Goal: Information Seeking & Learning: Check status

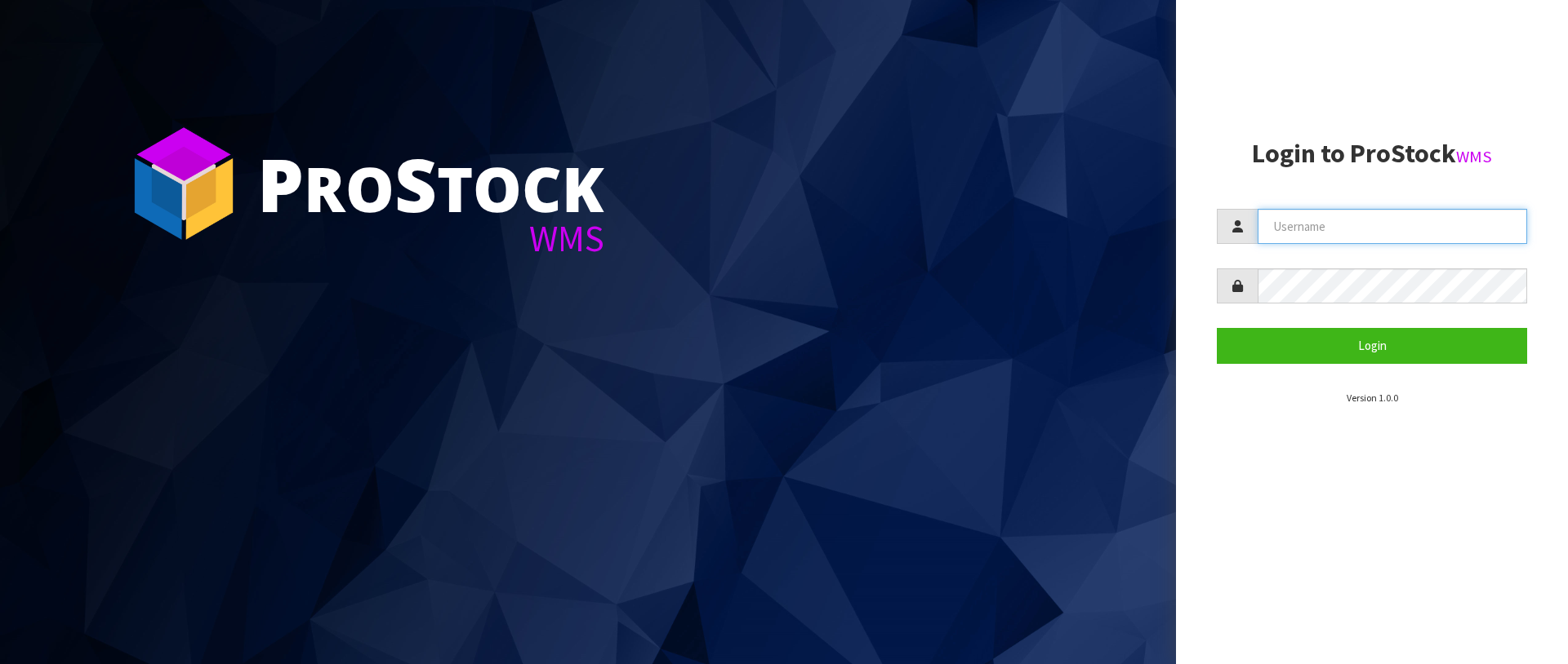
type input "[PERSON_NAME][EMAIL_ADDRESS][DOMAIN_NAME]"
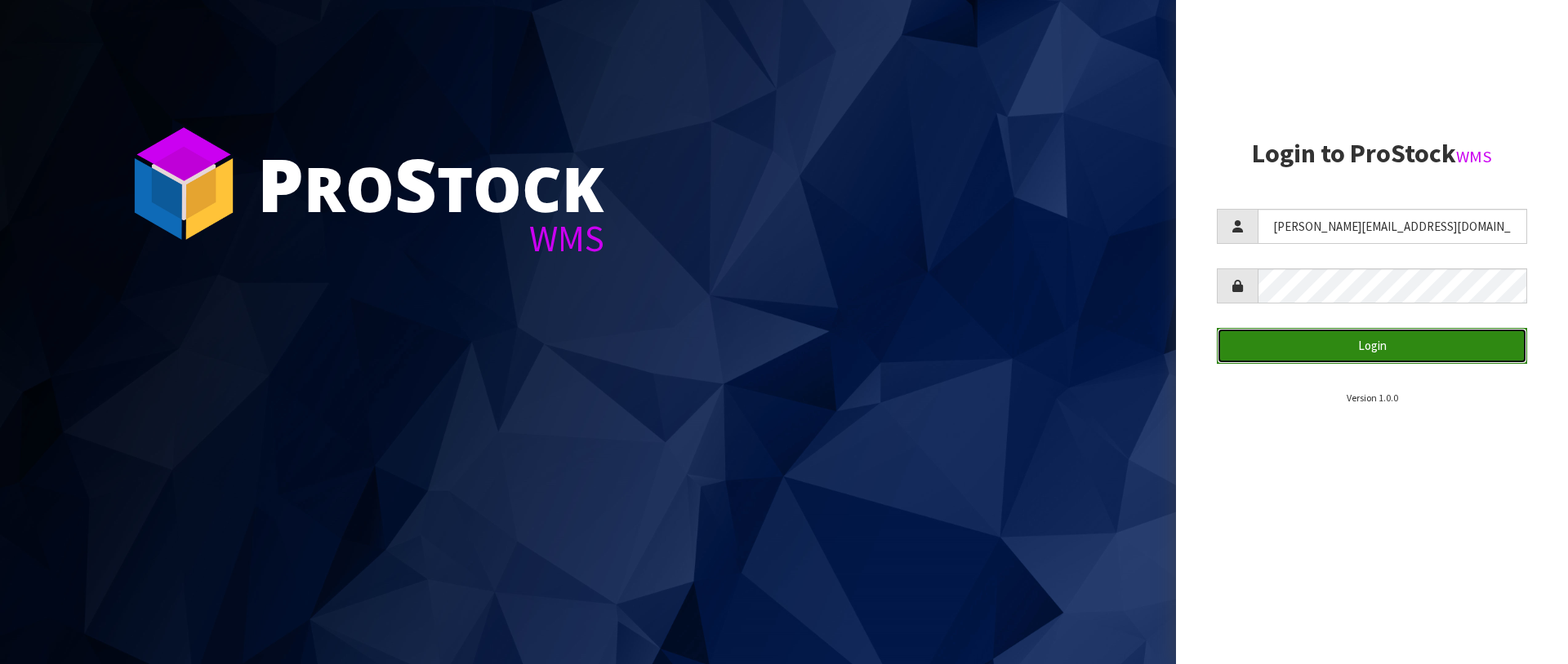
click at [1286, 343] on button "Login" at bounding box center [1371, 345] width 310 height 35
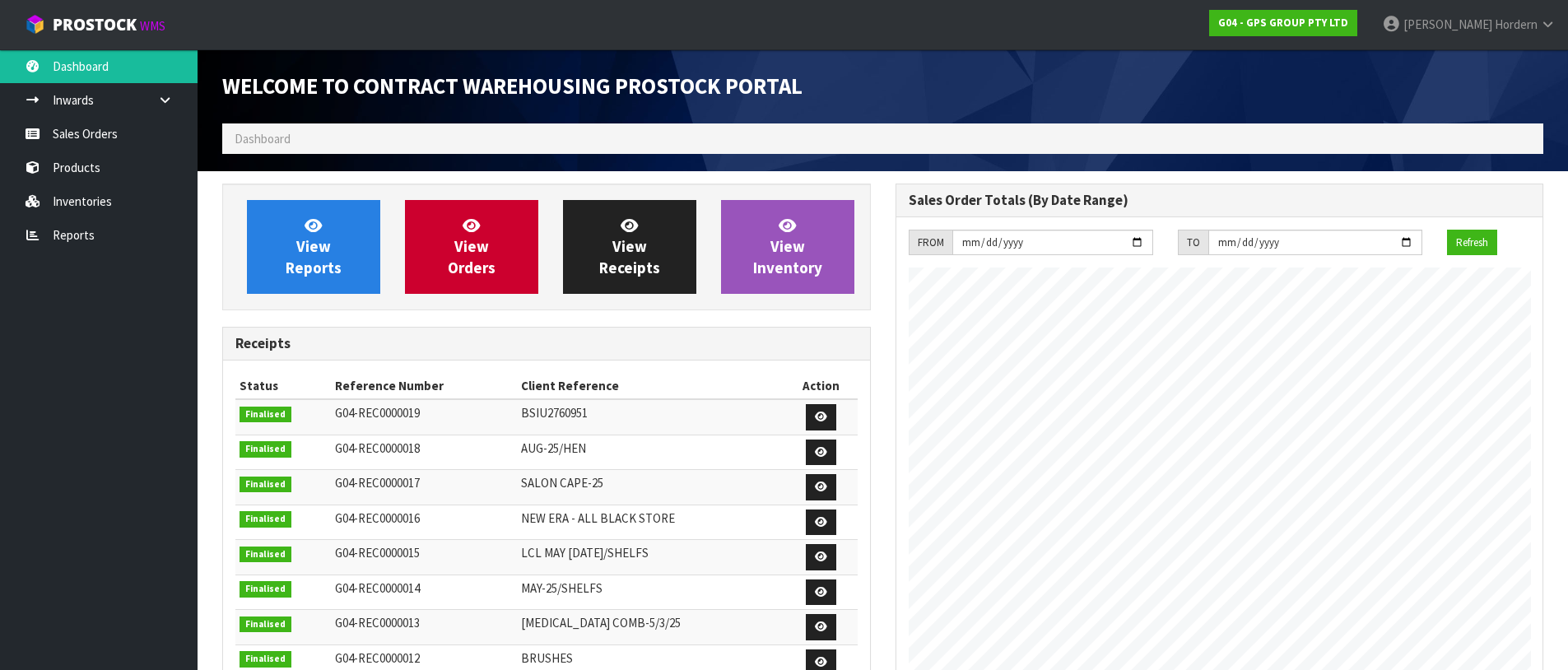
scroll to position [700, 672]
click at [84, 143] on link "Sales Orders" at bounding box center [99, 134] width 197 height 34
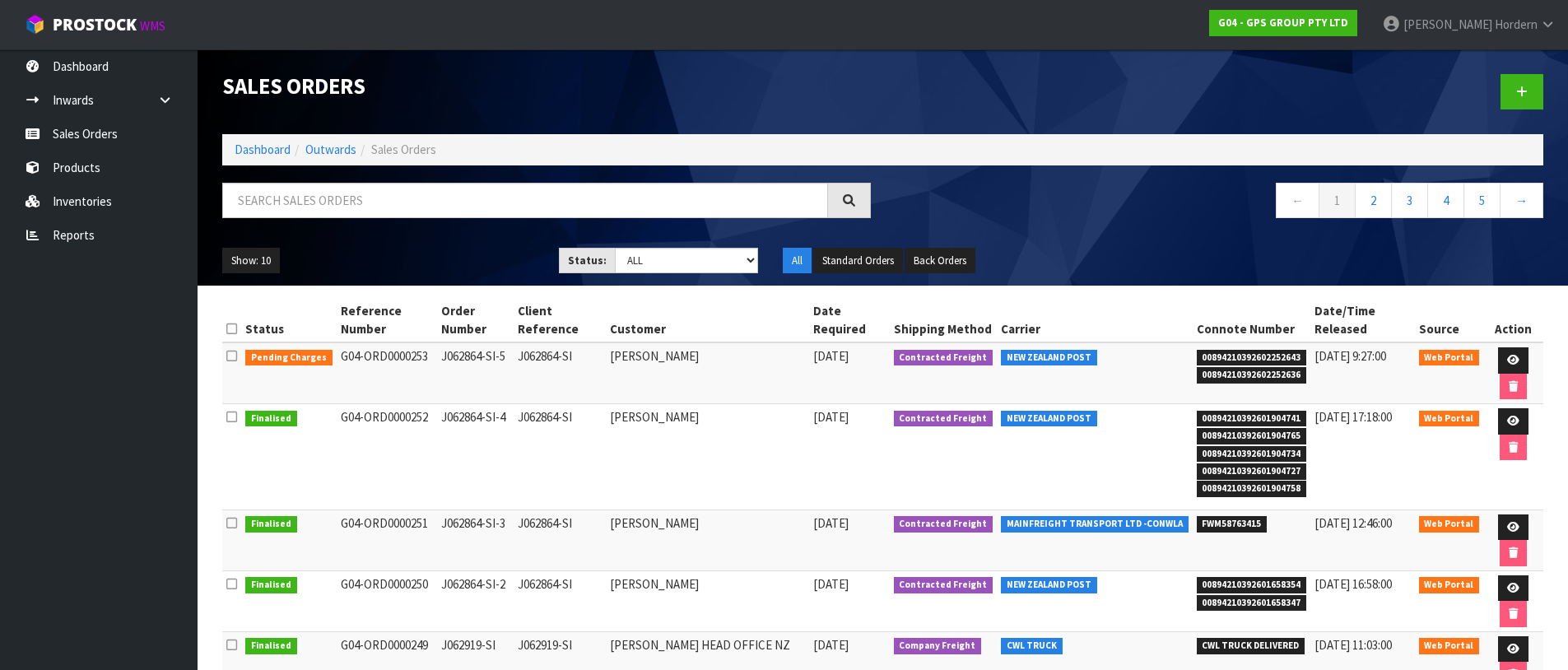
click at [1256, 356] on span "00894210392602252643" at bounding box center [1251, 358] width 110 height 17
copy span "00894210392602252643"
click at [229, 357] on icon at bounding box center [231, 356] width 11 height 12
click at [234, 356] on icon at bounding box center [231, 356] width 11 height 12
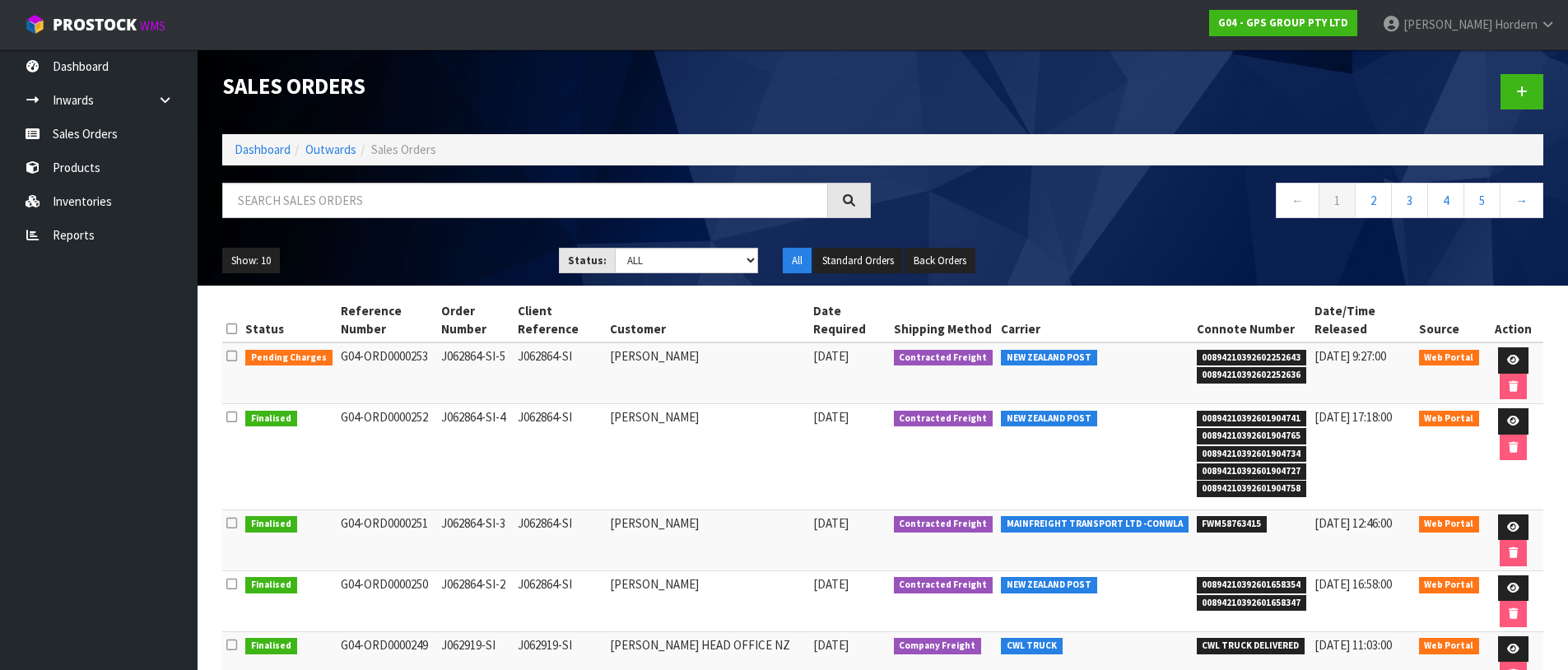
drag, startPoint x: 226, startPoint y: 353, endPoint x: 236, endPoint y: 342, distance: 14.9
click at [227, 353] on icon at bounding box center [231, 356] width 11 height 12
click at [231, 328] on icon at bounding box center [231, 328] width 11 height 12
click at [230, 354] on icon at bounding box center [231, 356] width 11 height 12
click at [235, 325] on icon at bounding box center [231, 328] width 11 height 12
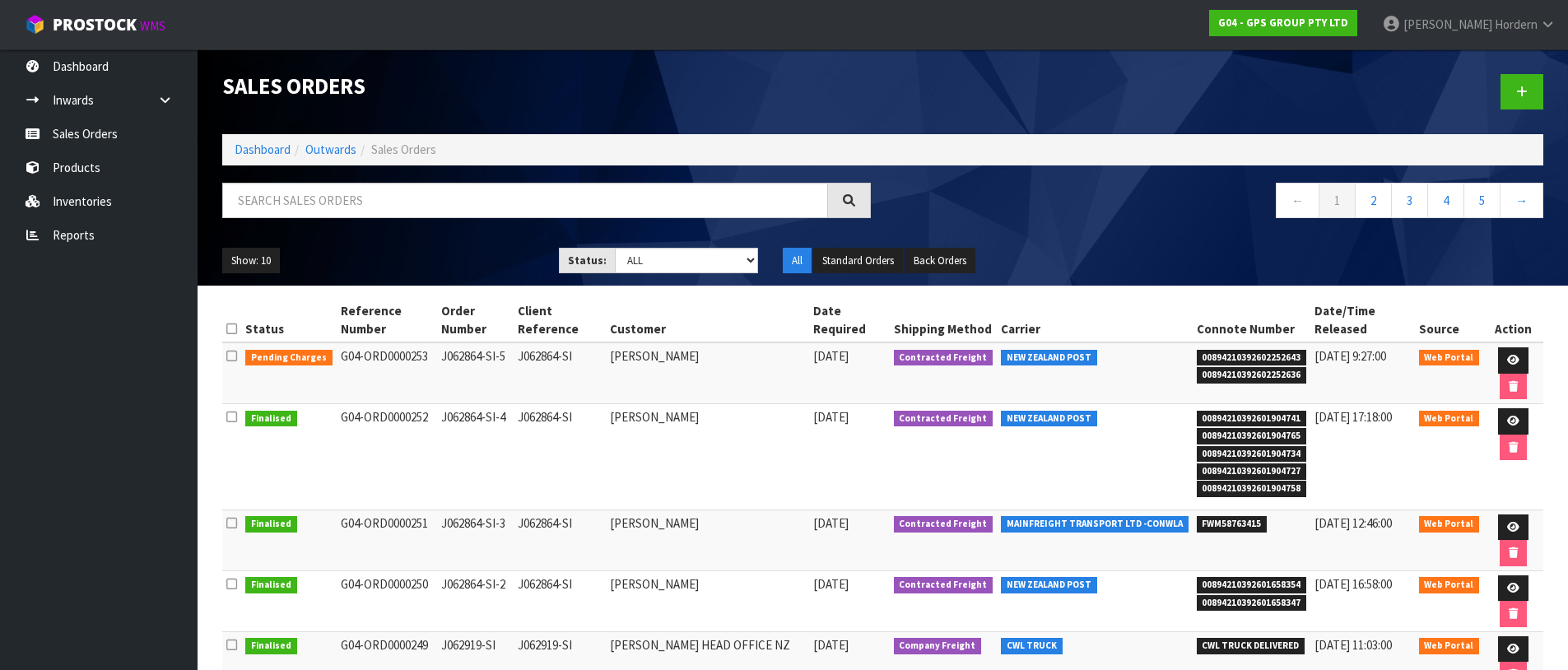
click at [231, 355] on icon at bounding box center [231, 356] width 11 height 12
click at [644, 356] on td "[PERSON_NAME]" at bounding box center [707, 373] width 203 height 61
click at [644, 357] on td "[PERSON_NAME]" at bounding box center [707, 373] width 203 height 61
copy td "[PERSON_NAME]"
click at [1197, 356] on span "00894210392602252643" at bounding box center [1251, 358] width 110 height 17
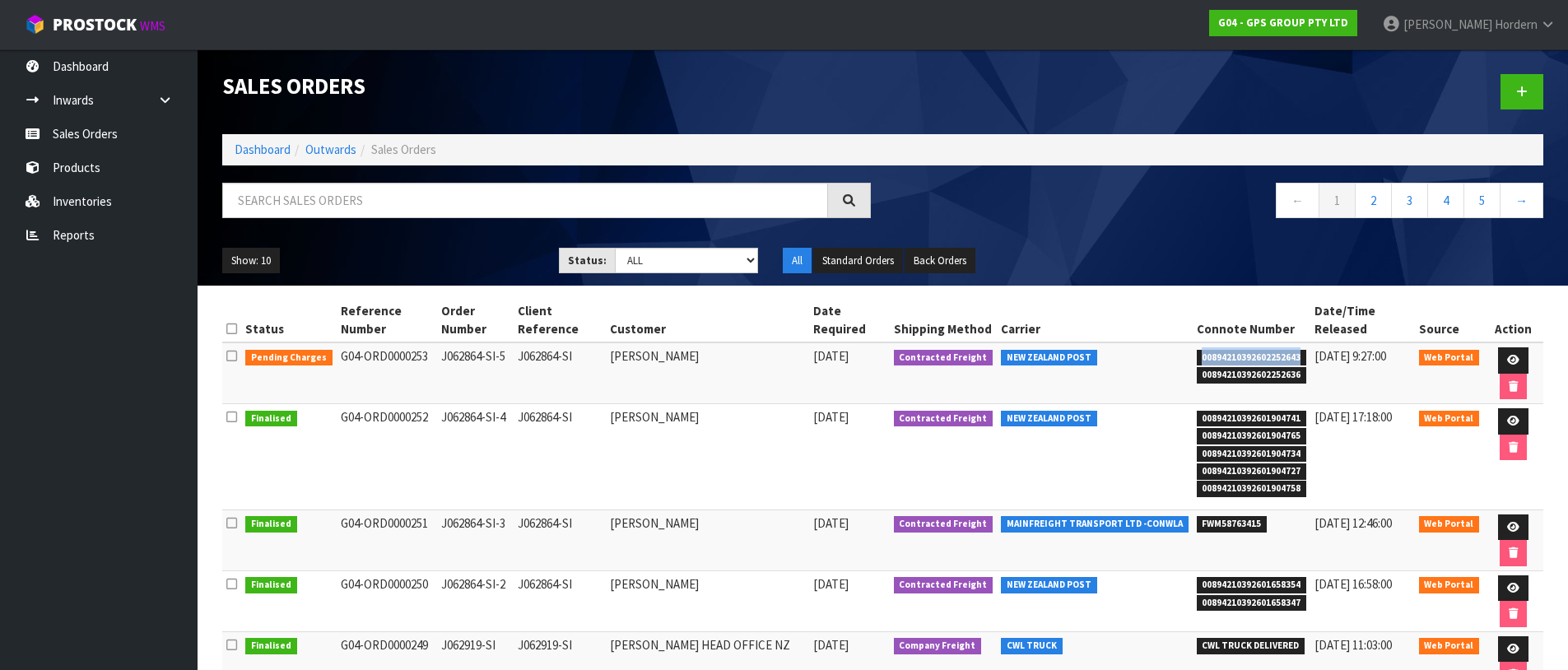
click at [1197, 356] on span "00894210392602252643" at bounding box center [1251, 358] width 110 height 17
copy span "00894210392602252643"
click at [1259, 373] on span "00894210392602252636" at bounding box center [1251, 376] width 110 height 17
copy span "00894210392602252636"
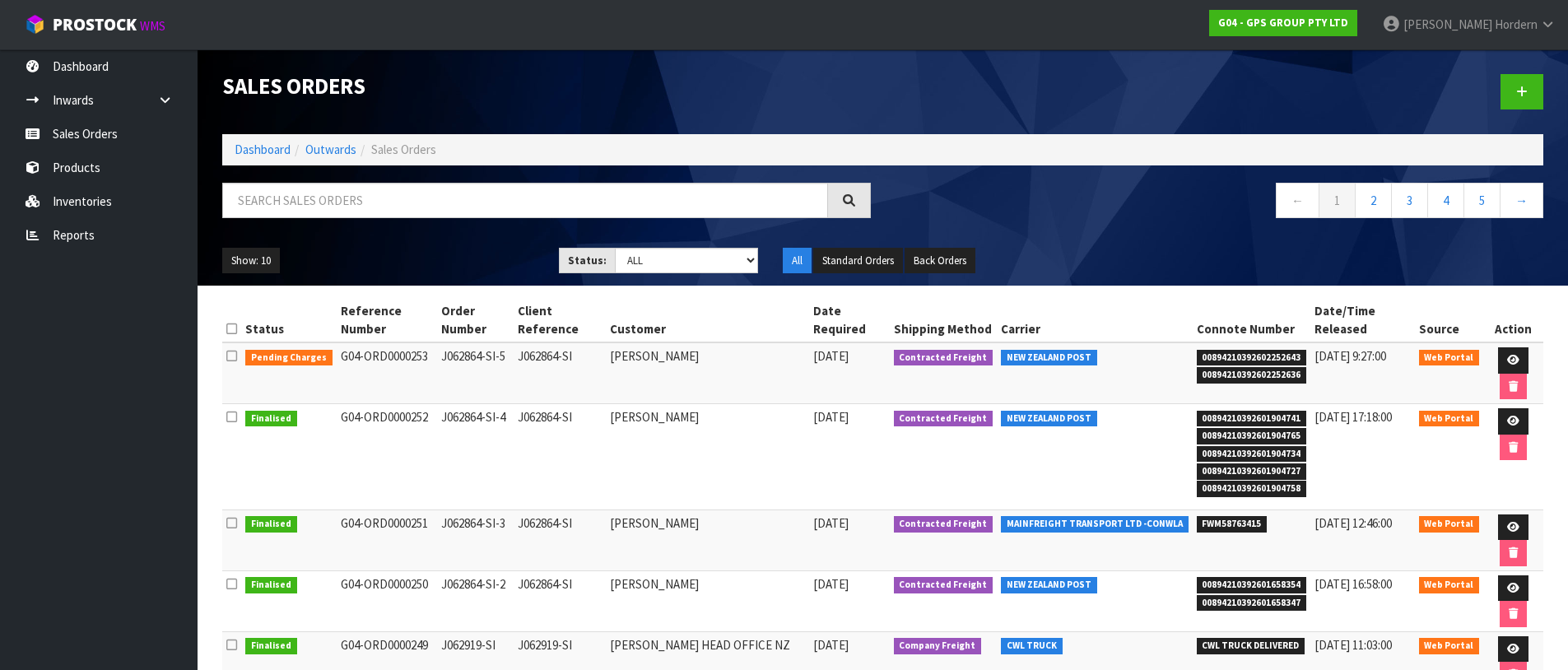
click at [1253, 420] on span "00894210392601904741" at bounding box center [1251, 420] width 110 height 17
drag, startPoint x: 1198, startPoint y: 419, endPoint x: 1255, endPoint y: 487, distance: 88.7
click at [1255, 487] on ul "00894210392601904741 00894210392601904765 00894210392601904734 0089421039260190…" at bounding box center [1251, 453] width 110 height 88
copy ul "0894210392601904741 00894210392601904765 00894210392601904734 00894210392601904…"
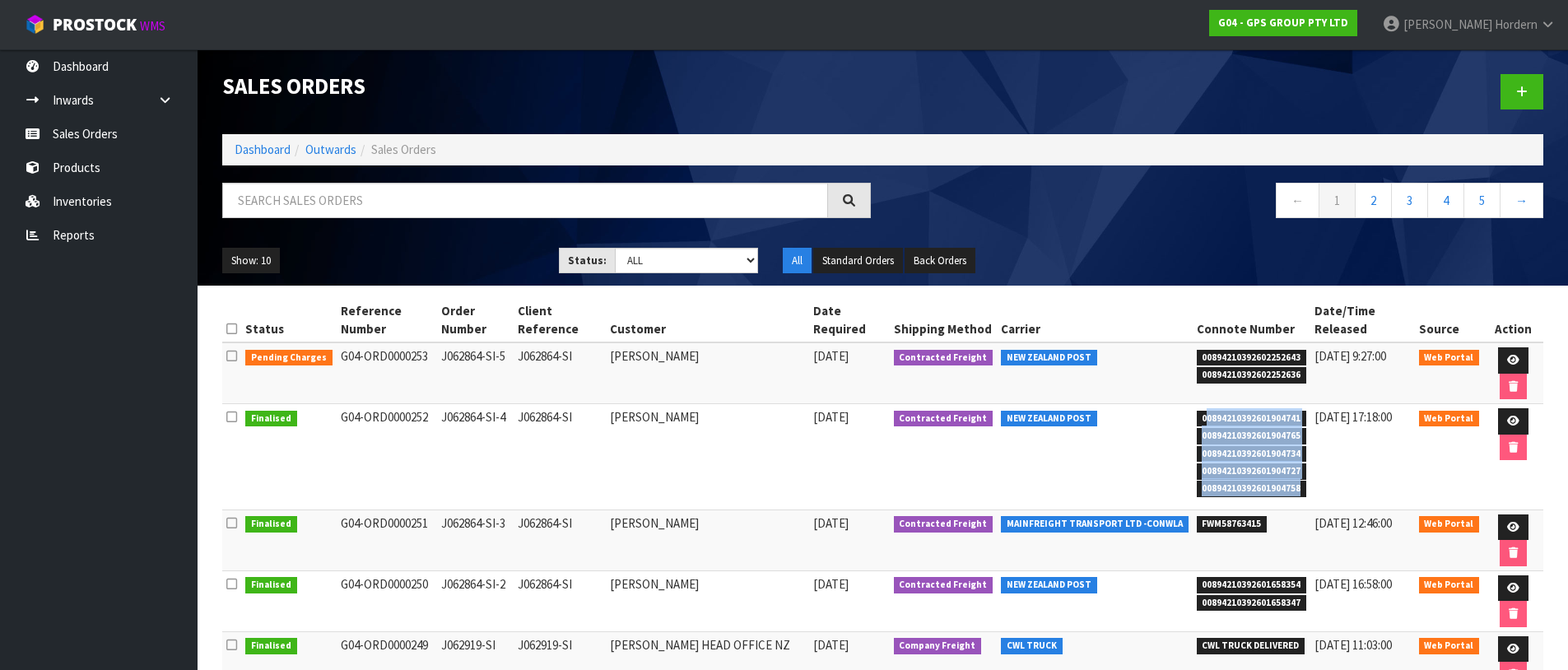
scroll to position [21, 0]
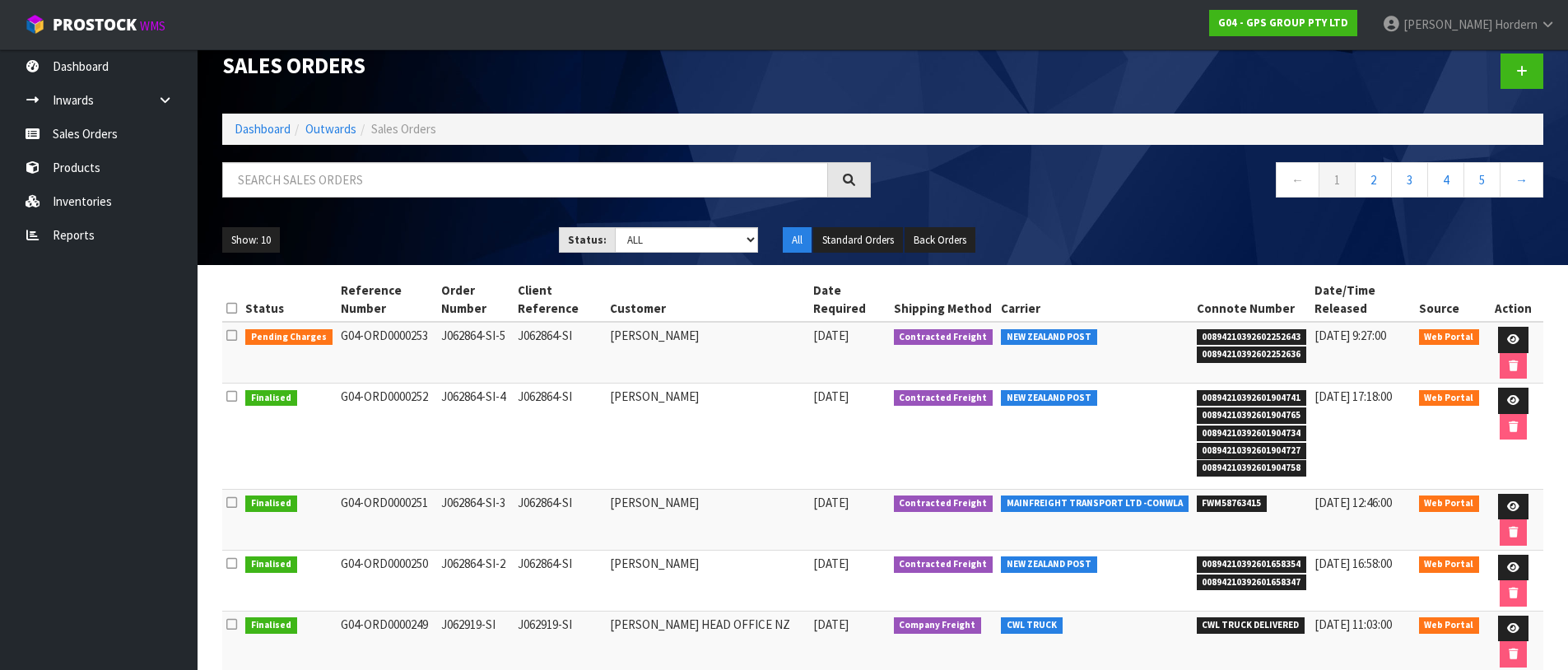
click at [1226, 502] on span "FWM58763415" at bounding box center [1232, 504] width 70 height 17
copy span "FWM58763415"
click at [1441, 507] on span "Web Portal" at bounding box center [1449, 504] width 60 height 17
click at [1212, 505] on span "FWM58763415" at bounding box center [1232, 504] width 70 height 17
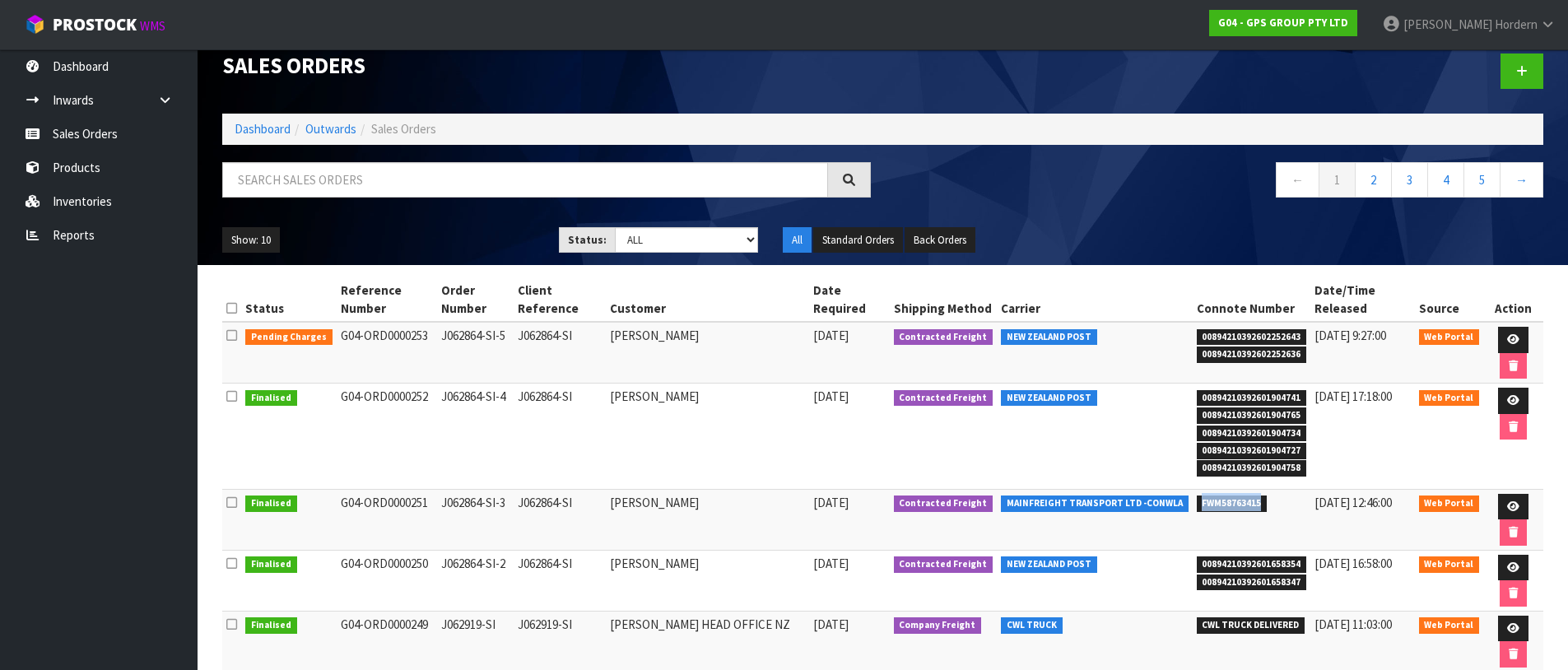
click at [1212, 505] on span "FWM58763415" at bounding box center [1232, 504] width 70 height 17
copy span "FWM58763415"
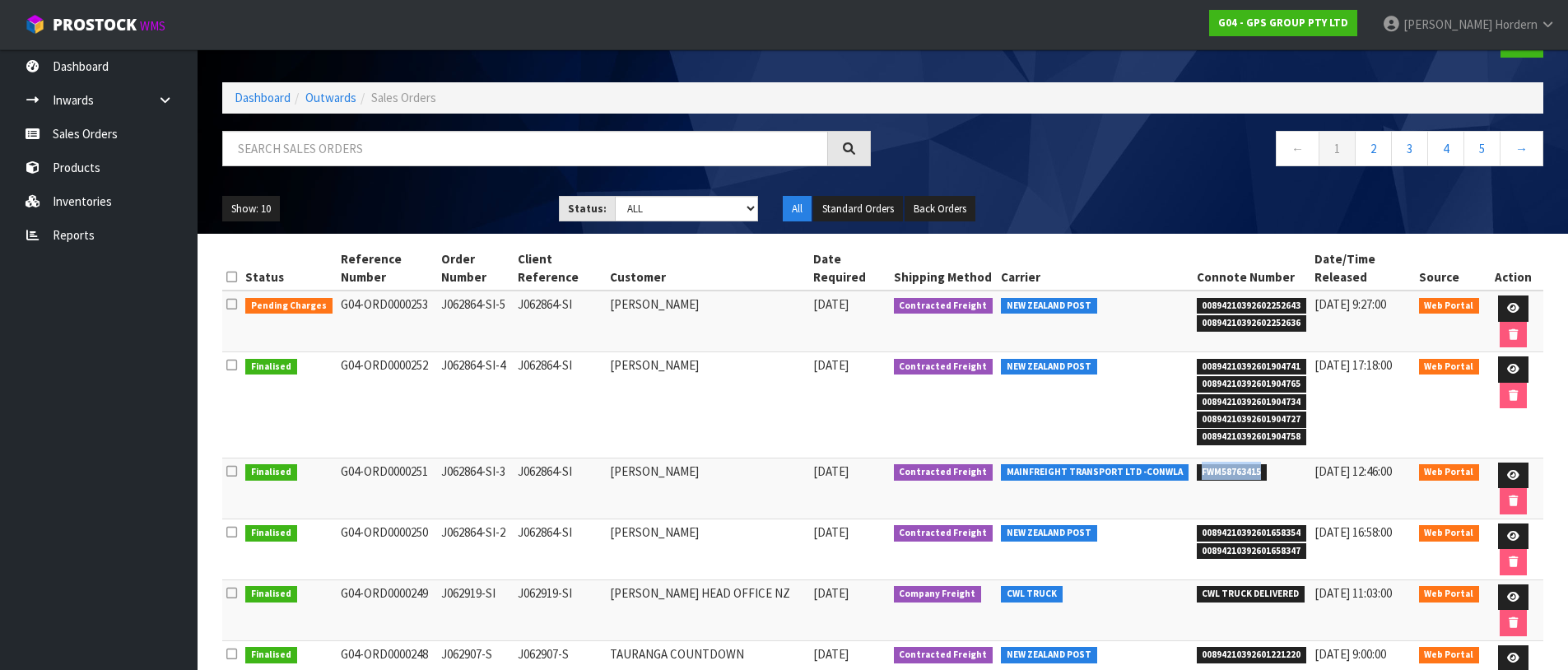
scroll to position [62, 0]
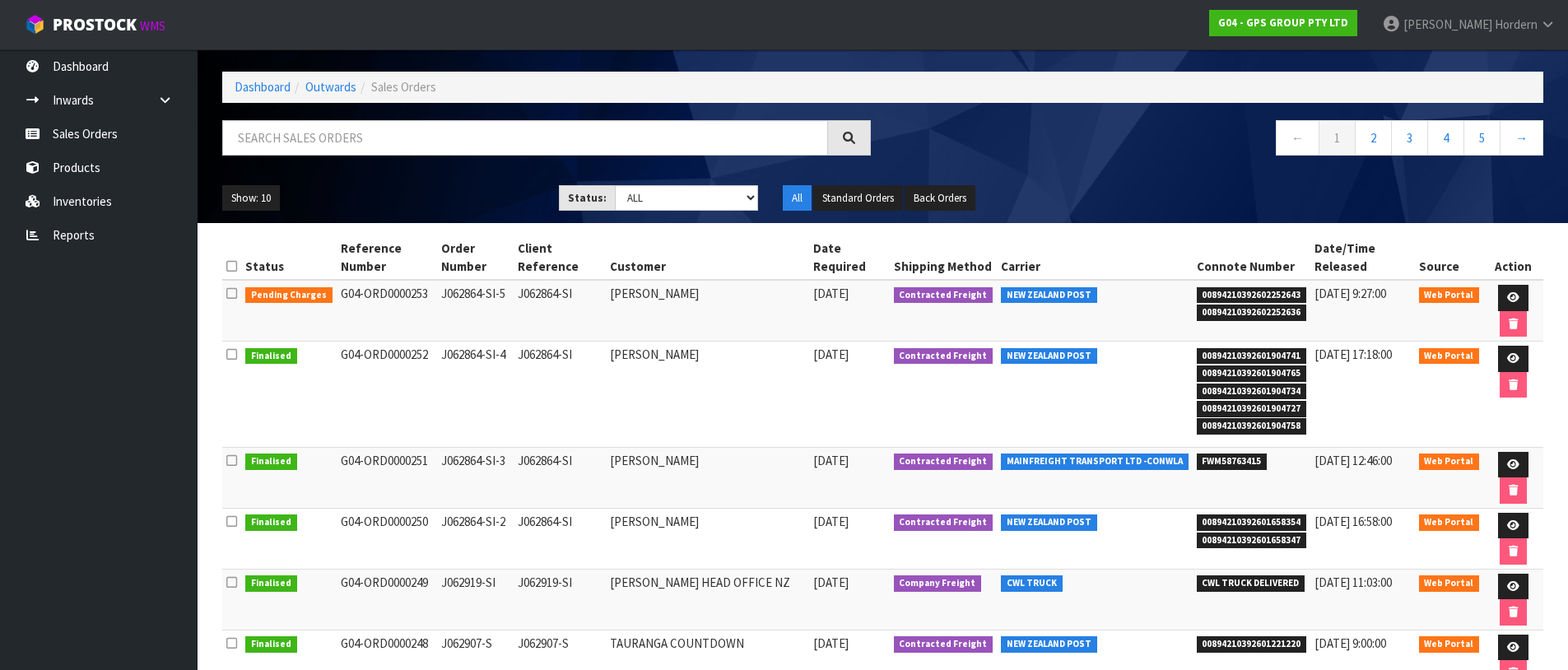
click at [1201, 513] on li "00894210392601658354" at bounding box center [1251, 522] width 110 height 17
copy span "00894210392601658354"
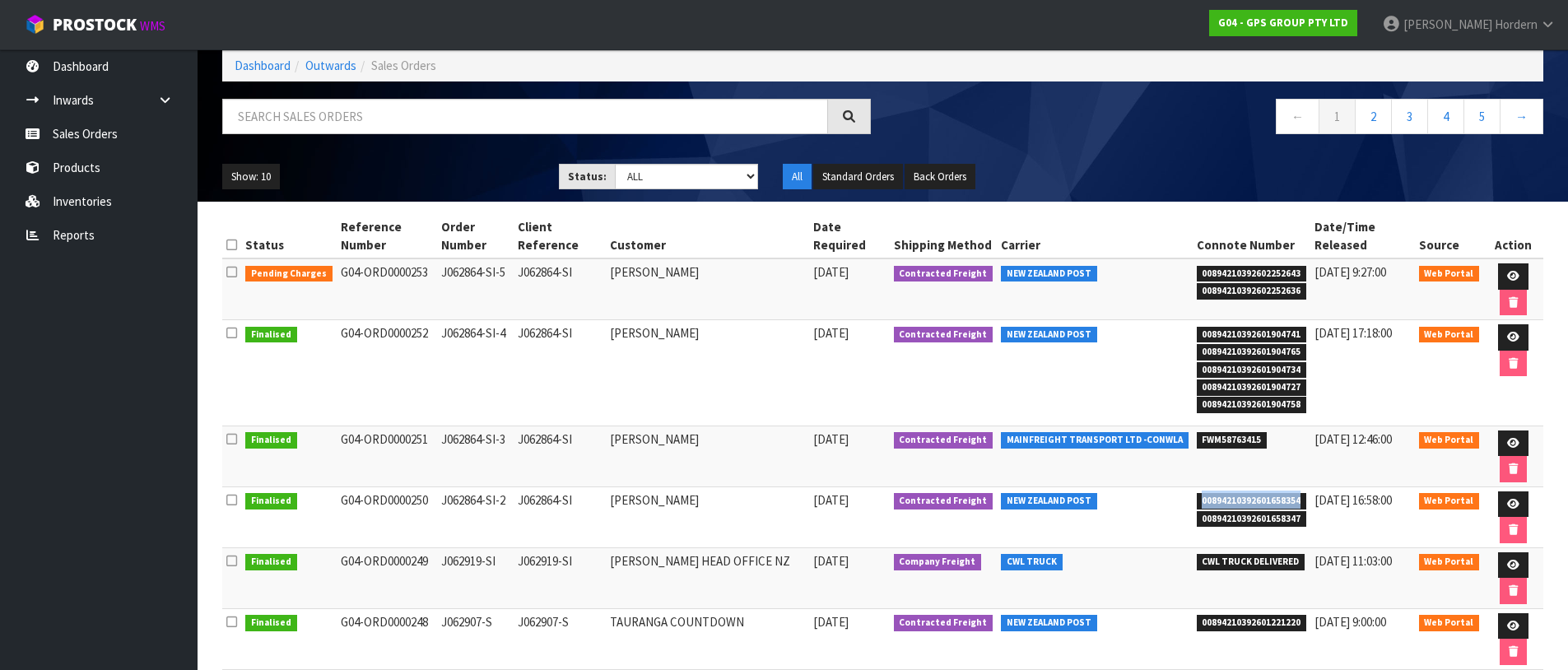
scroll to position [95, 0]
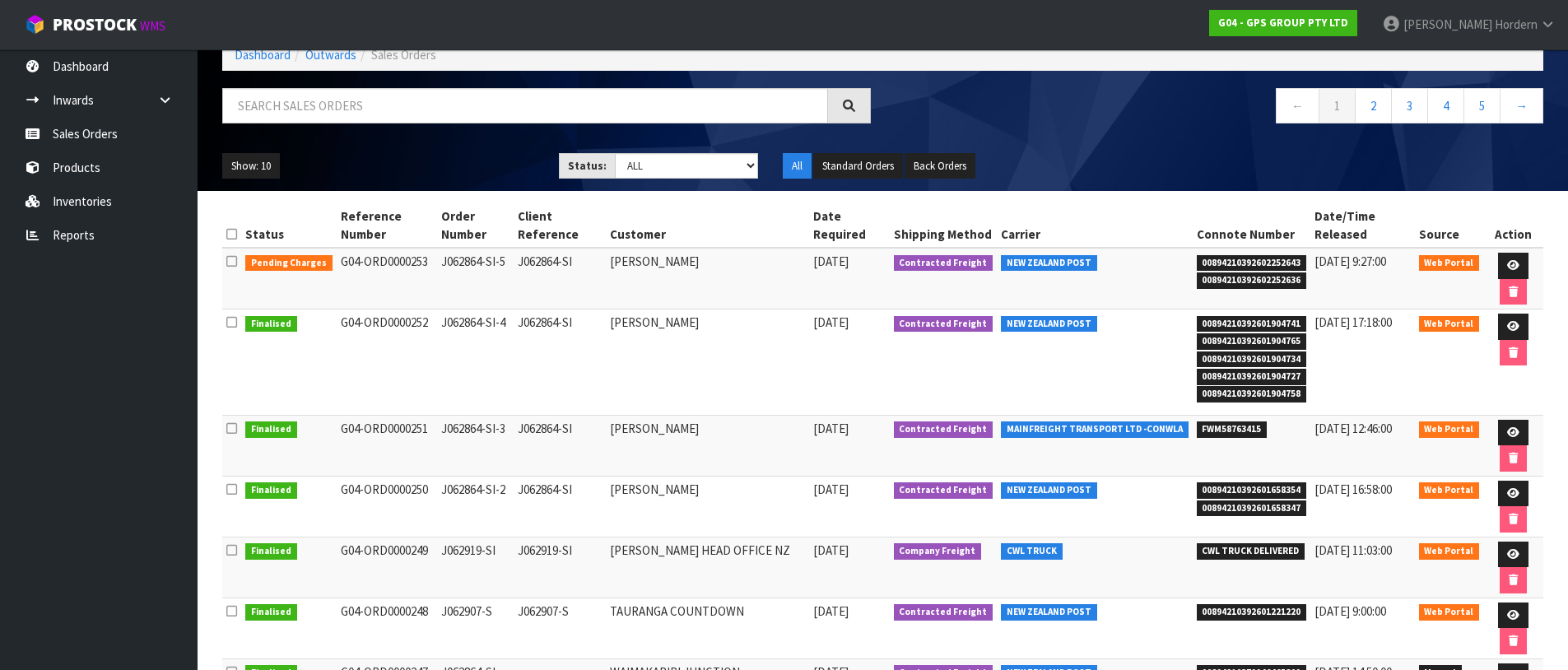
click at [1057, 552] on span "CWL TRUCK" at bounding box center [1032, 551] width 61 height 17
click at [1057, 552] on span "CWL TRUCK" at bounding box center [1032, 551] width 61 height 17
click at [1433, 555] on span "Web Portal" at bounding box center [1449, 551] width 60 height 17
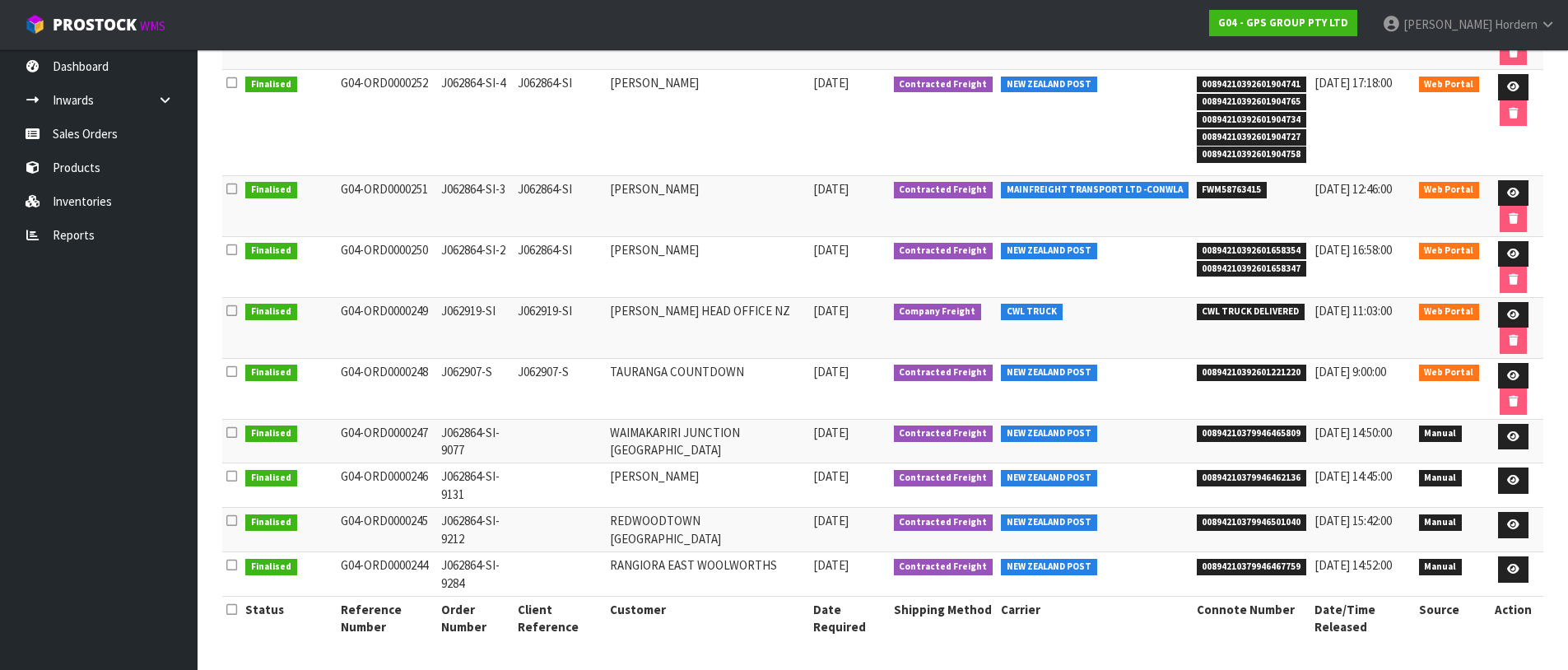
scroll to position [0, 0]
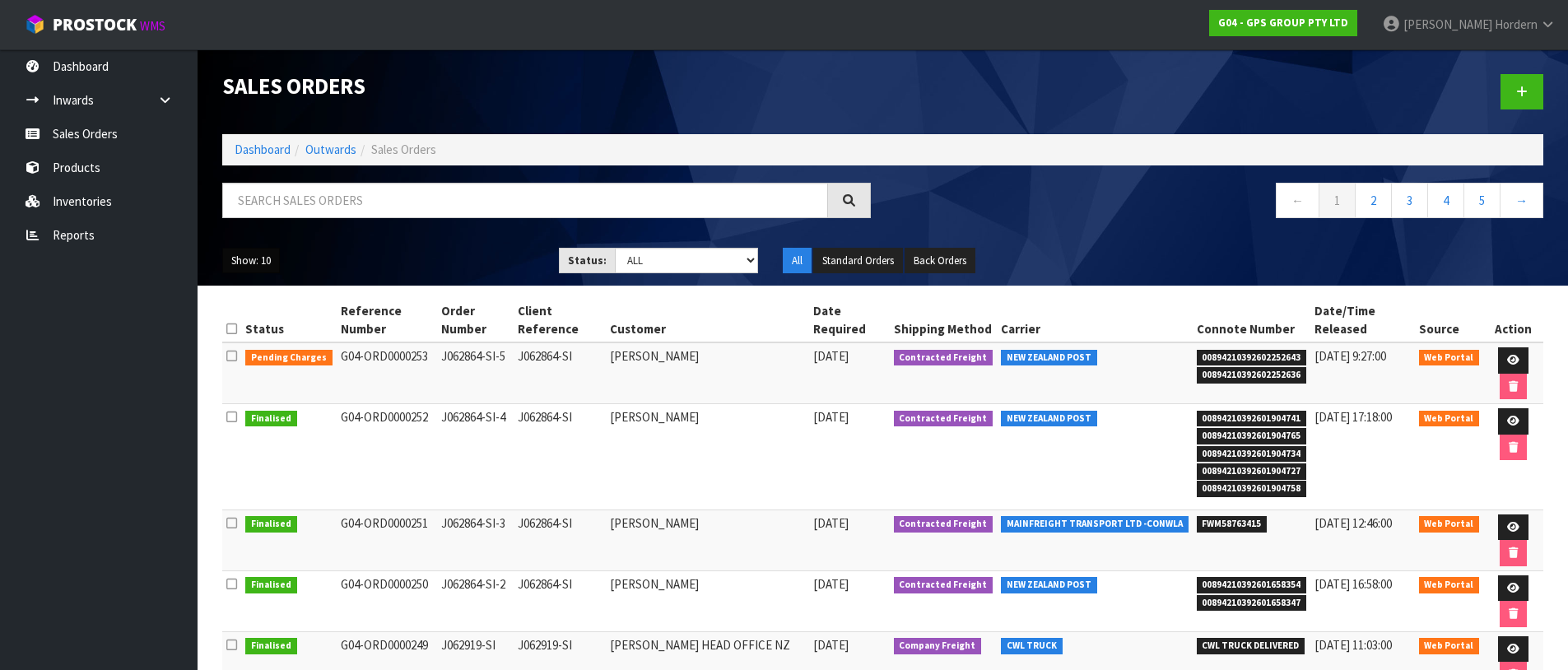
click at [257, 260] on button "Show: 10" at bounding box center [251, 261] width 58 height 27
click at [285, 366] on link "50" at bounding box center [288, 358] width 130 height 22
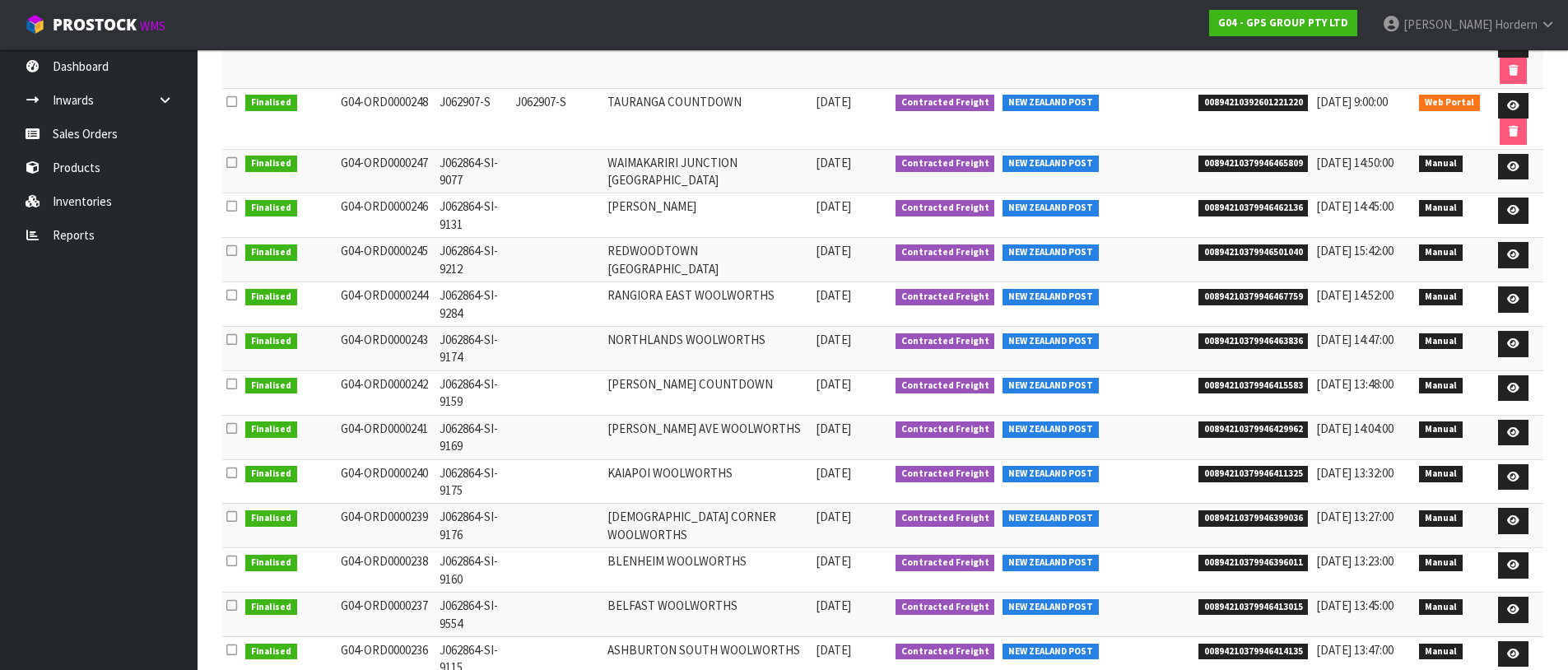
scroll to position [650, 0]
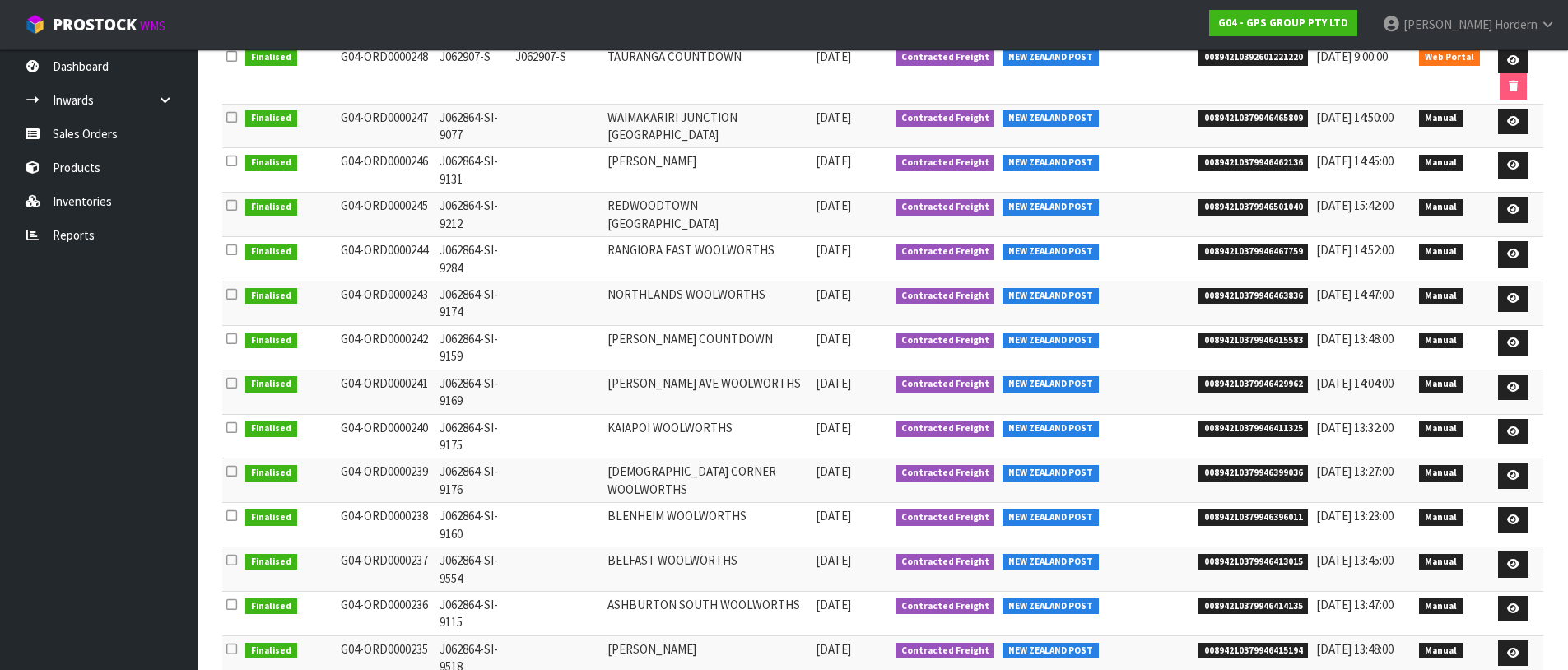
click at [1273, 520] on span "00894210379946396011" at bounding box center [1253, 518] width 110 height 17
copy span "00894210379946396011"
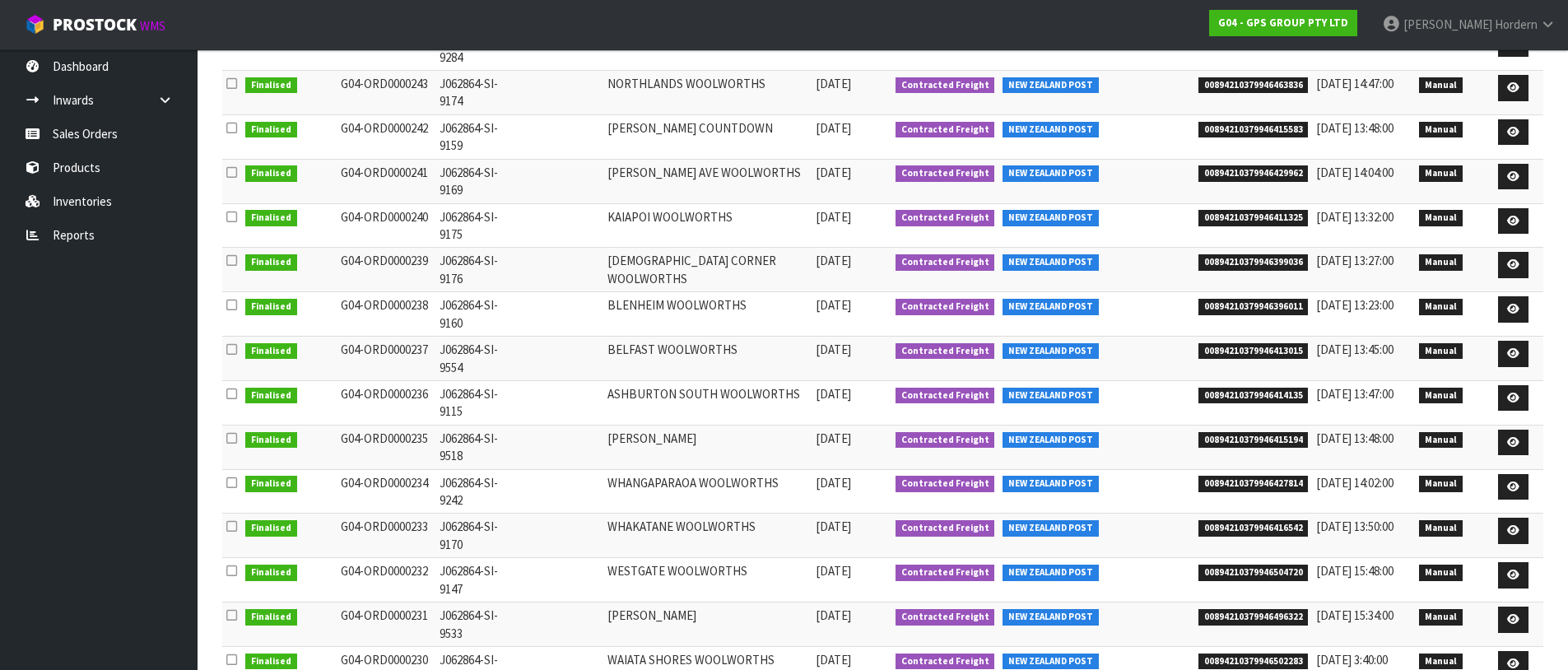
scroll to position [2108, 0]
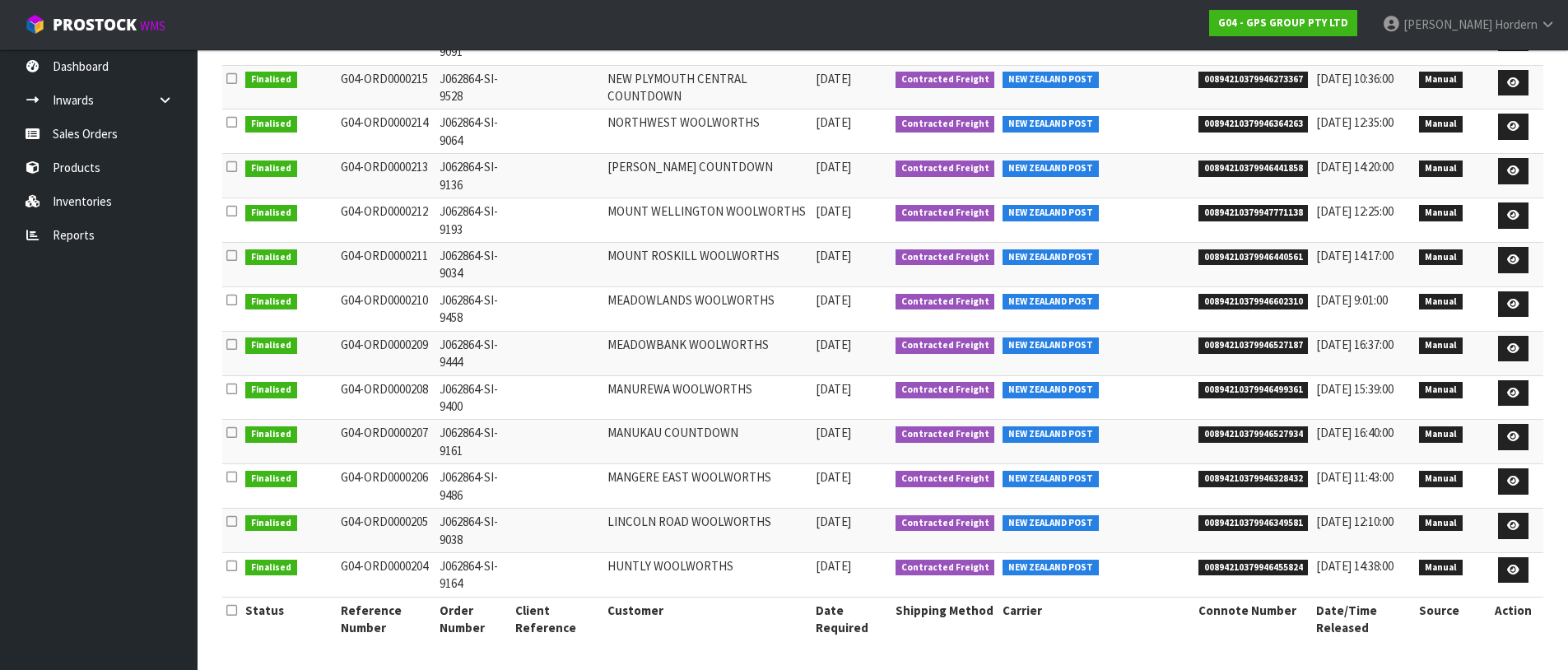
click at [1217, 478] on span "00894210379946328432" at bounding box center [1253, 479] width 110 height 17
click at [1271, 339] on span "00894210379946527187" at bounding box center [1253, 346] width 110 height 17
copy span "00894210379946527187"
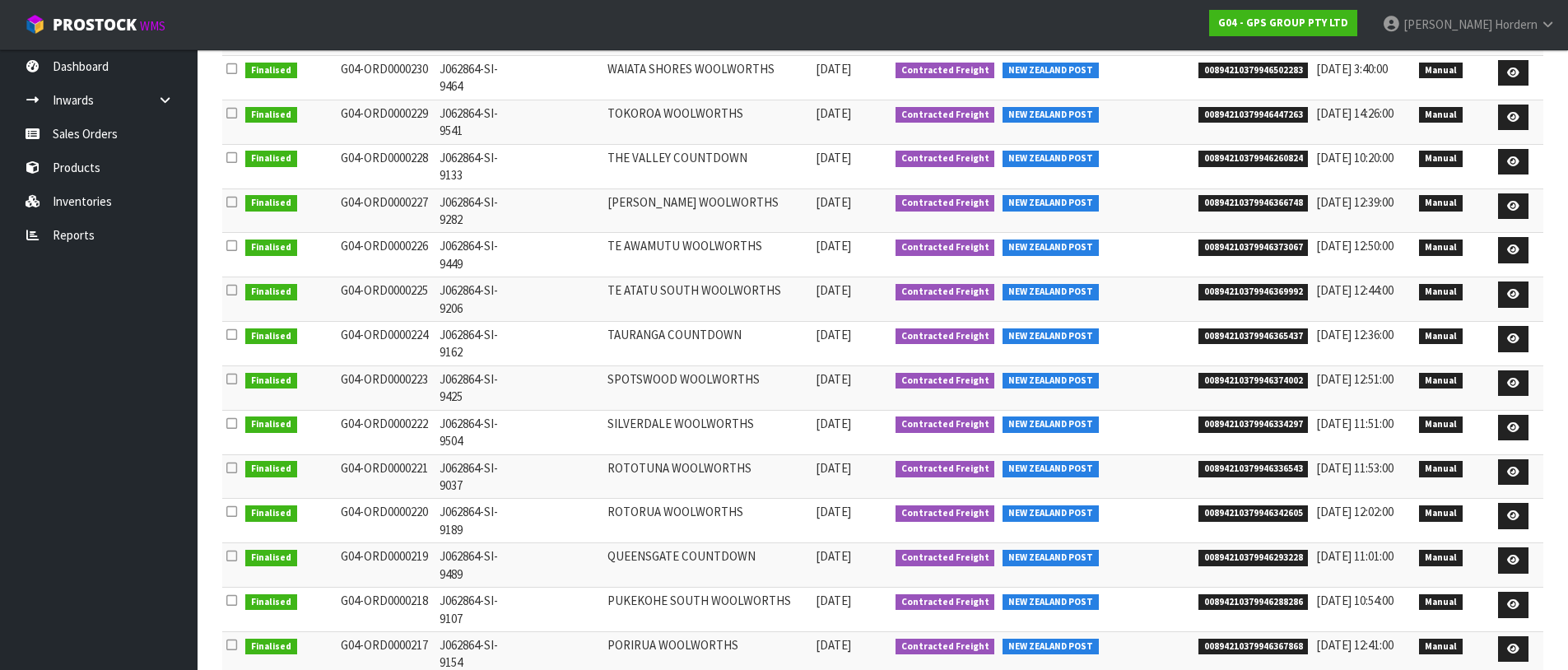
scroll to position [1265, 0]
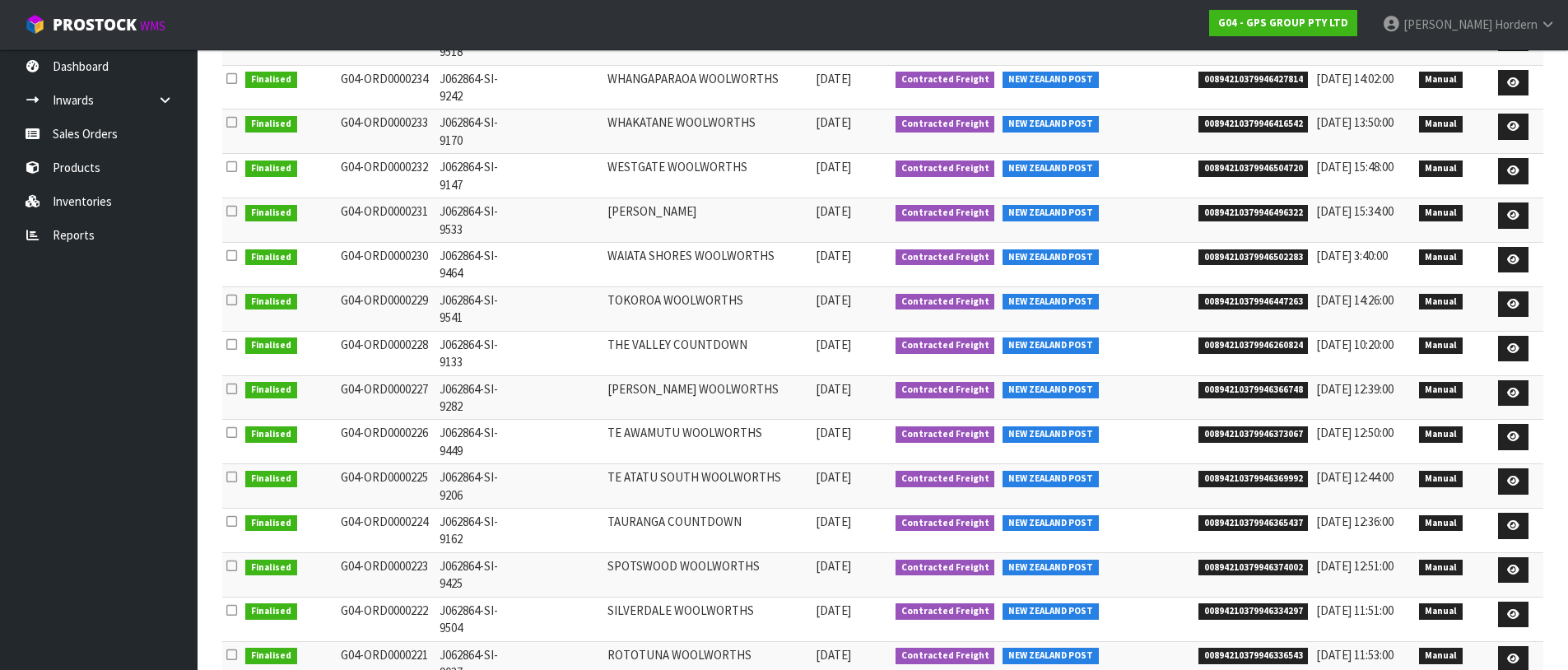
click at [1220, 342] on span "00894210379946260824" at bounding box center [1253, 346] width 110 height 17
click at [578, 168] on td at bounding box center [557, 177] width 91 height 45
click at [1261, 303] on span "00894210379946447263" at bounding box center [1253, 303] width 110 height 17
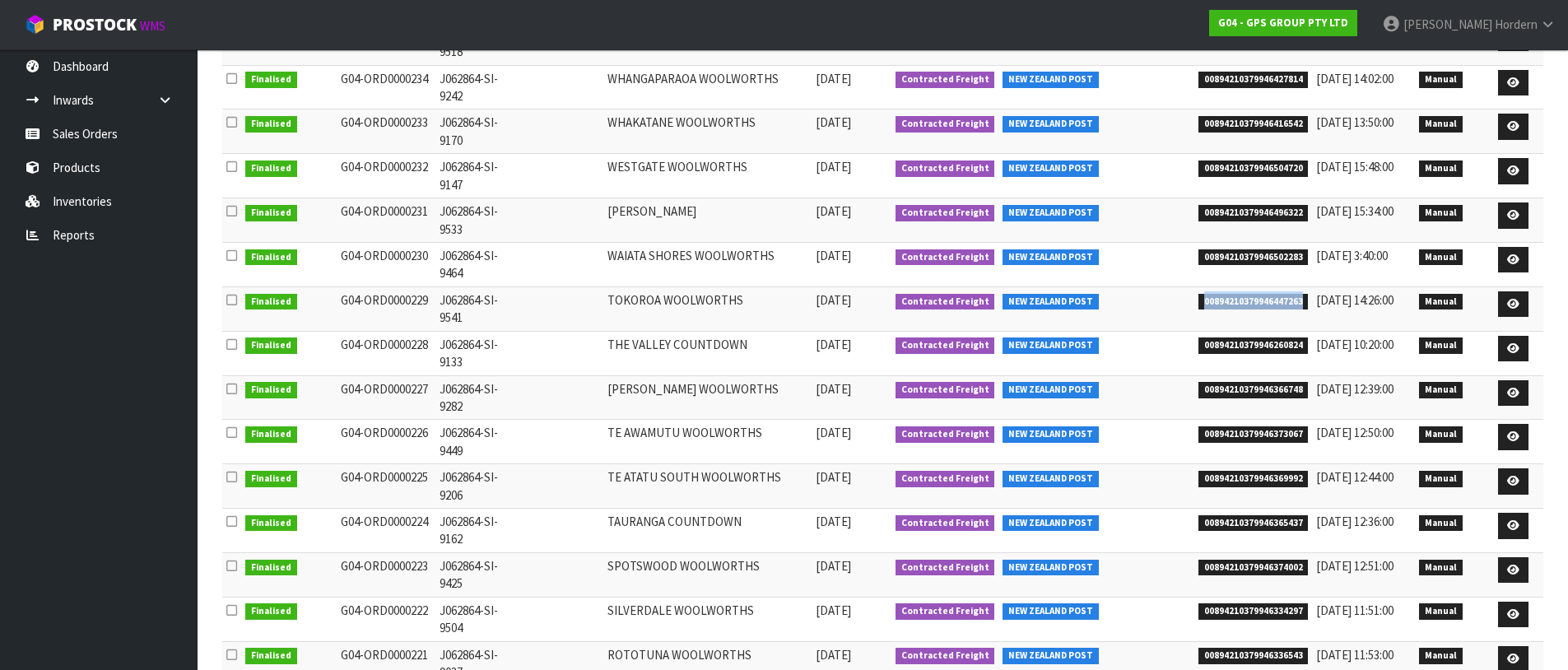
click at [1261, 303] on span "00894210379946447263" at bounding box center [1253, 303] width 110 height 17
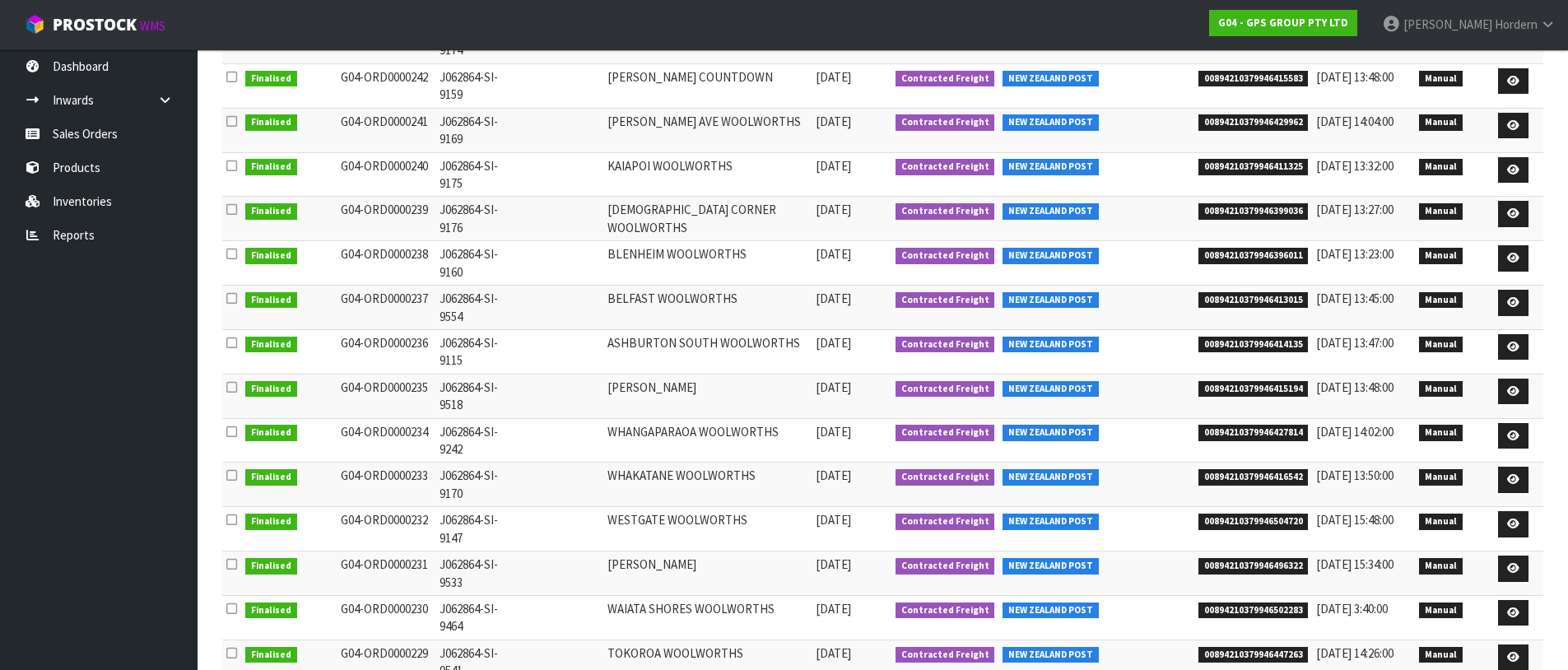
scroll to position [0, 0]
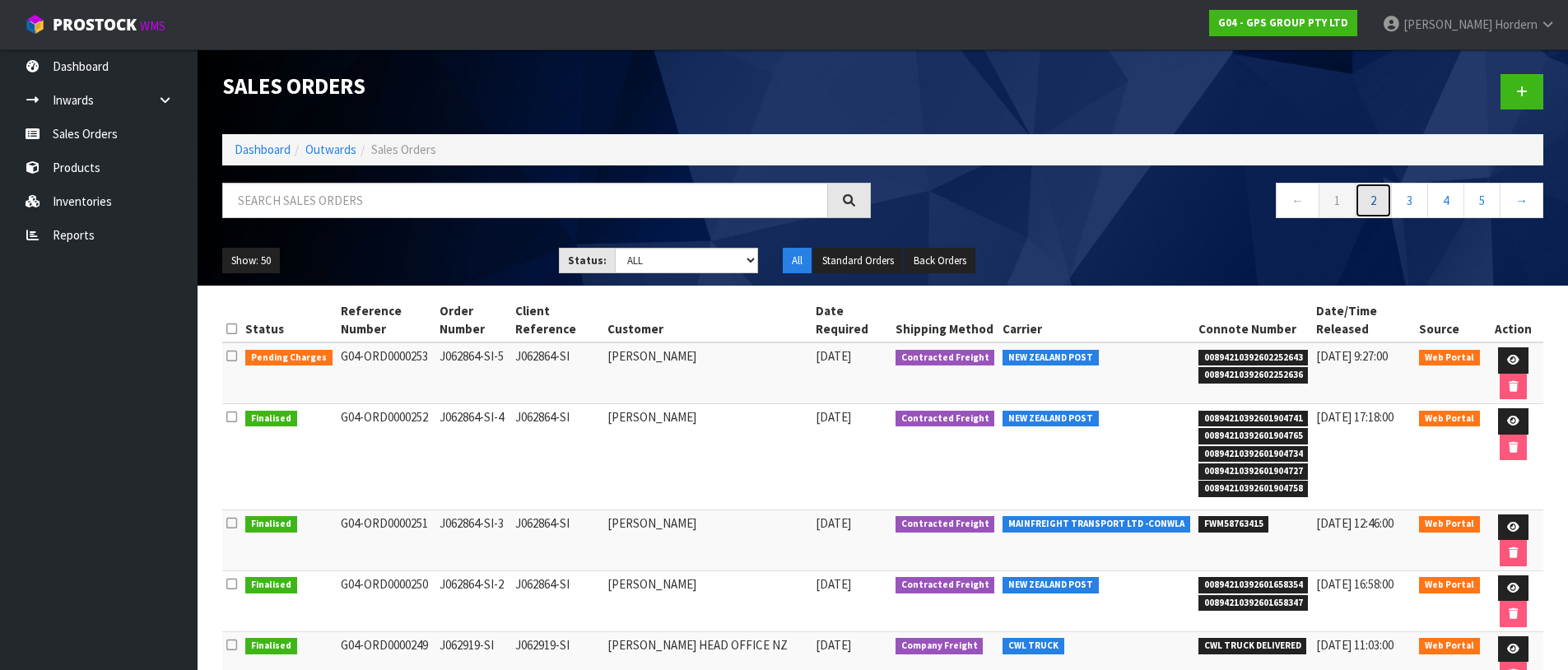
click at [1371, 196] on link "2" at bounding box center [1373, 200] width 37 height 36
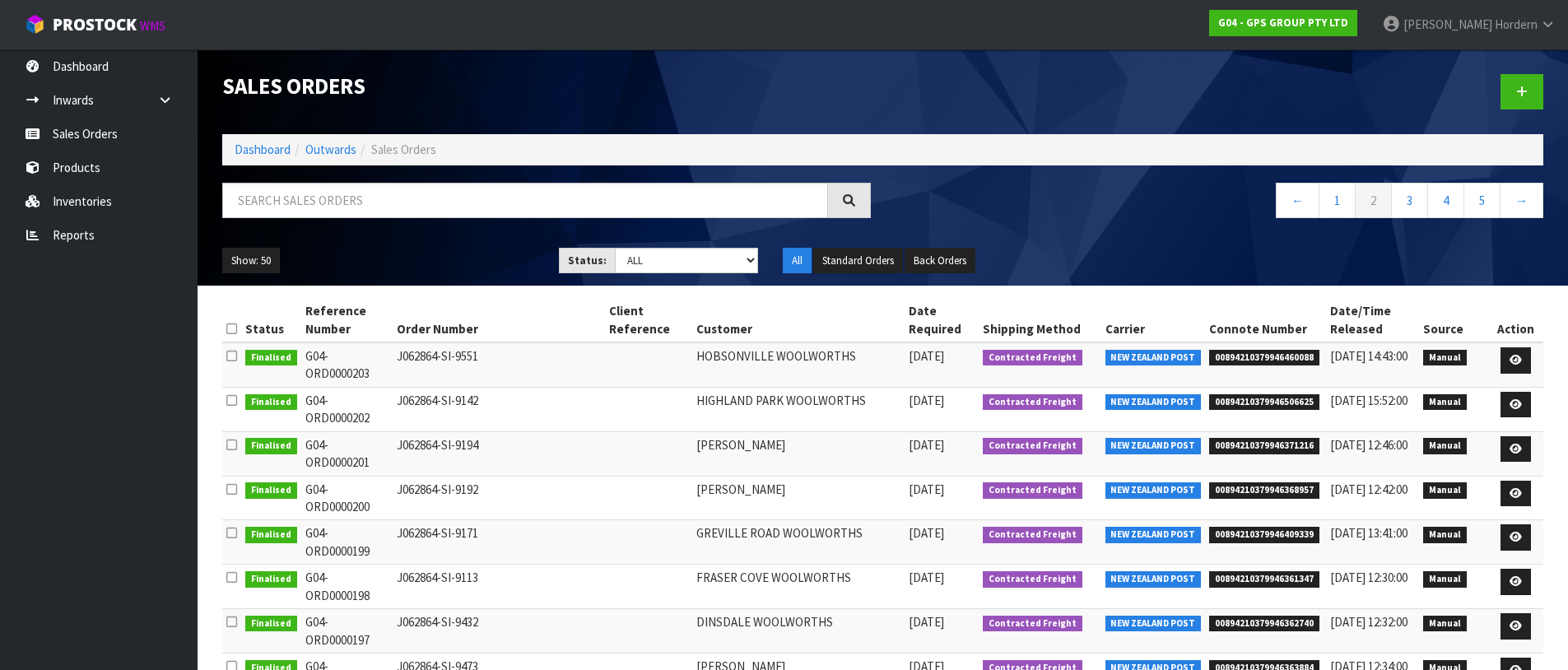
click at [1096, 194] on nav "← 1 2 3 4 5 →" at bounding box center [1220, 202] width 649 height 41
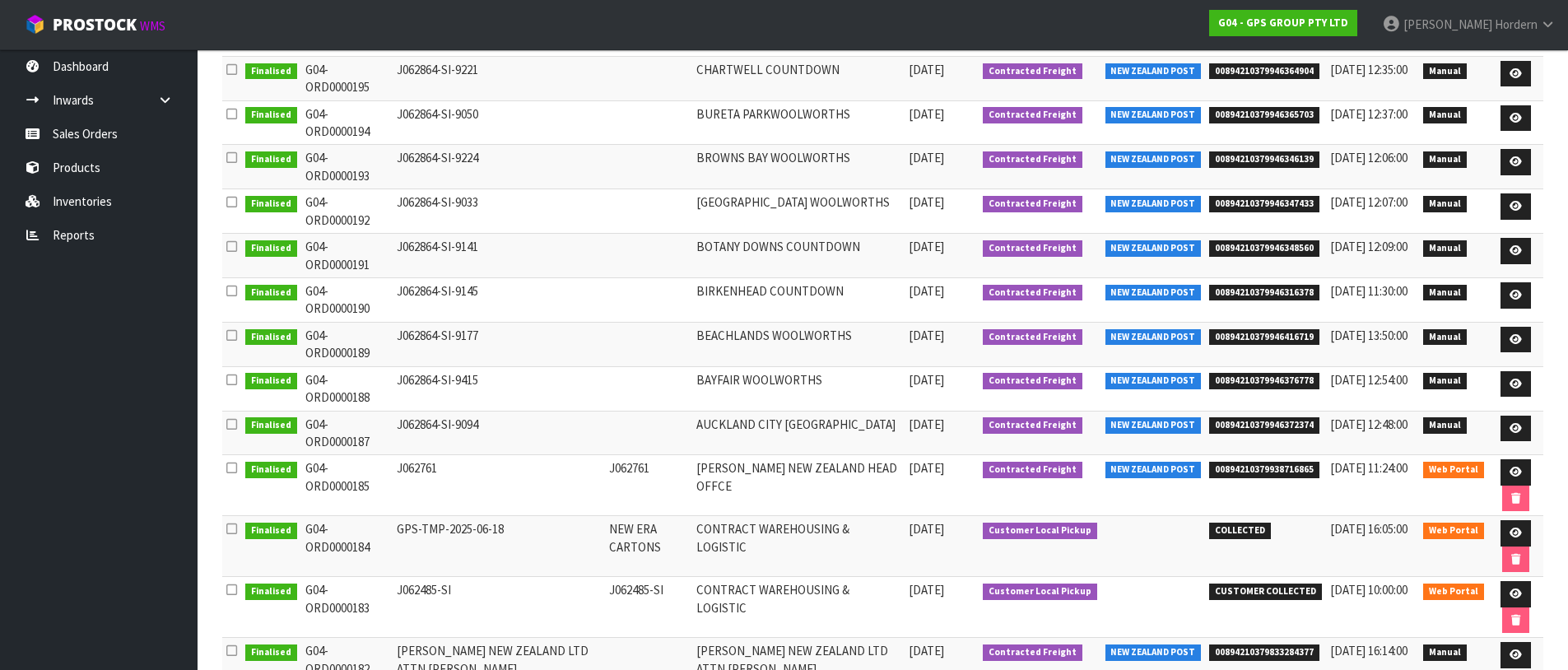
click at [1257, 338] on span "00894210379946416719" at bounding box center [1264, 337] width 110 height 17
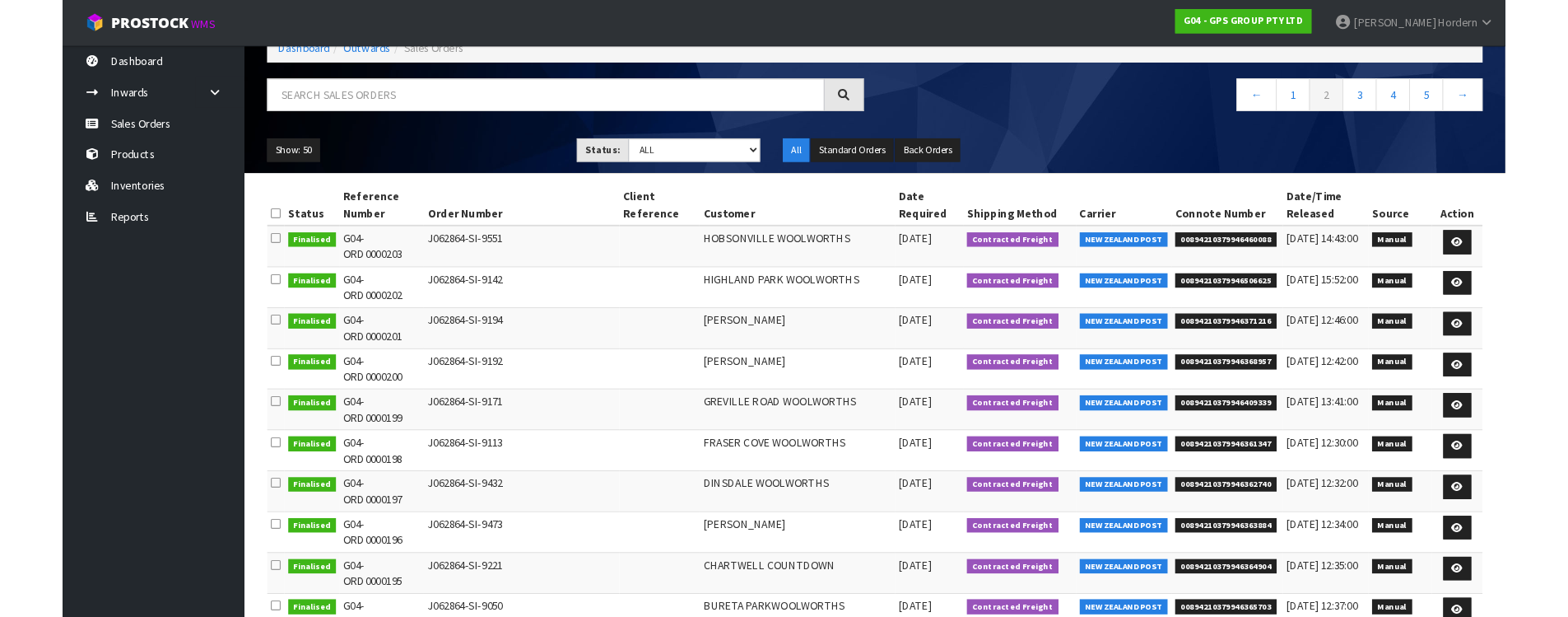
scroll to position [4, 0]
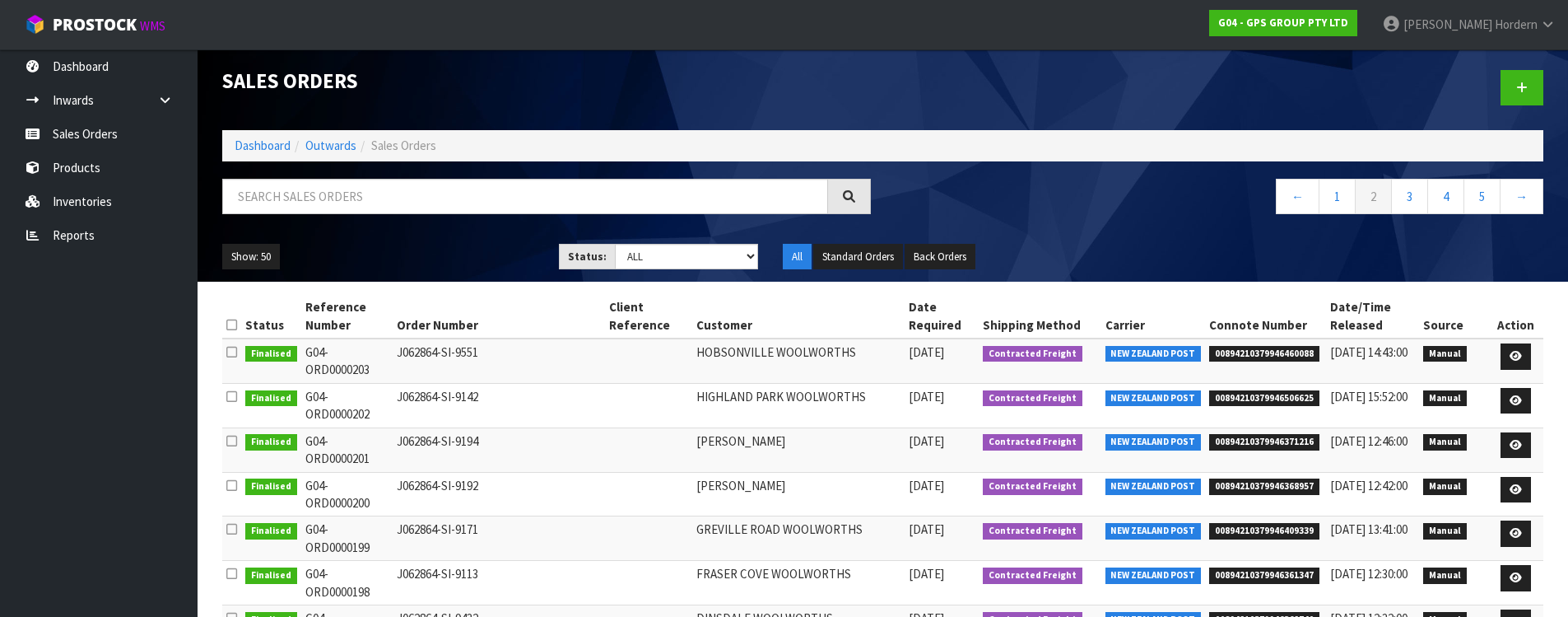
click at [1245, 443] on span "00894210379946371216" at bounding box center [1264, 442] width 110 height 17
